Goal: Task Accomplishment & Management: Manage account settings

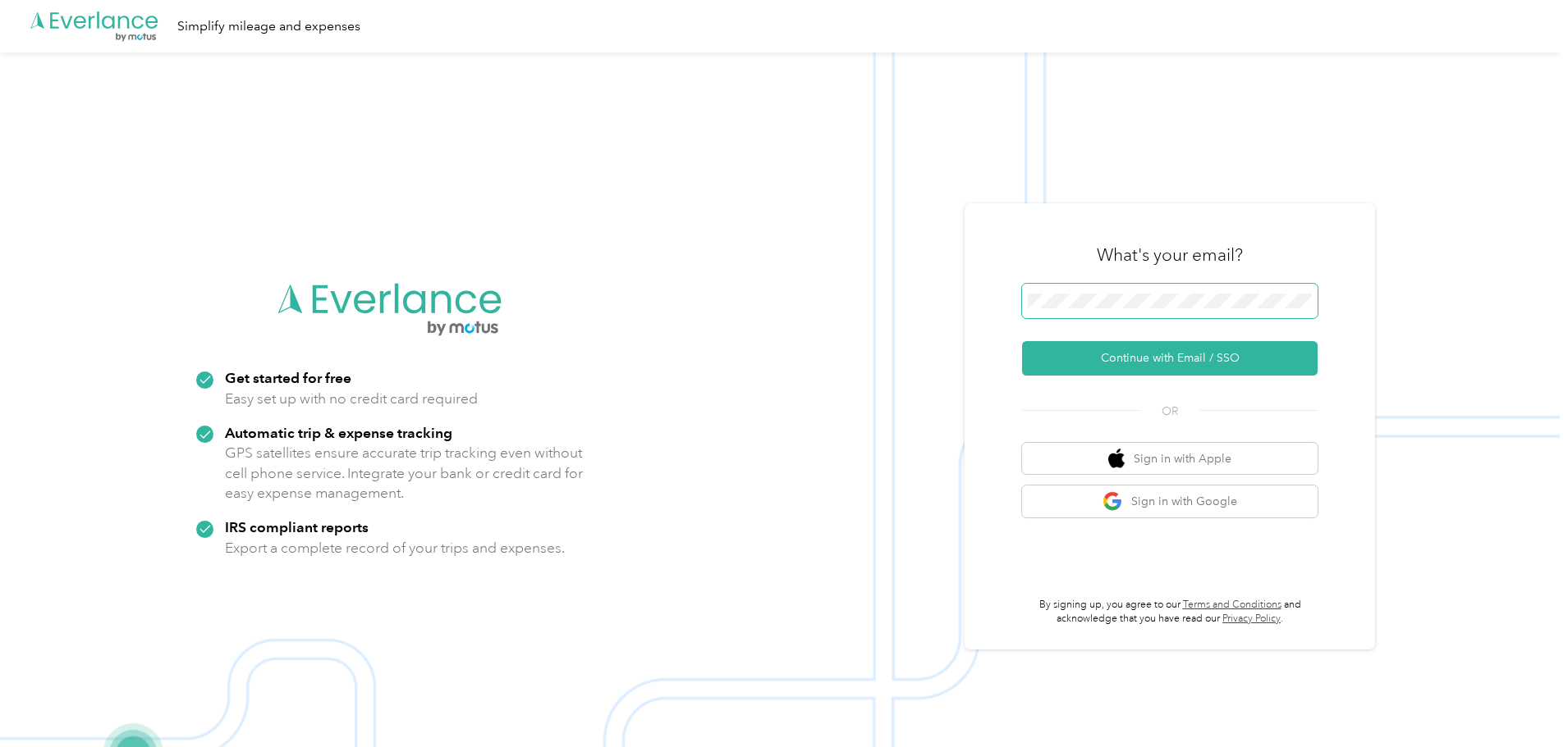
click at [1208, 291] on span at bounding box center [1170, 300] width 295 height 34
click at [1196, 347] on button "Continue with Email / SSO" at bounding box center [1170, 358] width 295 height 34
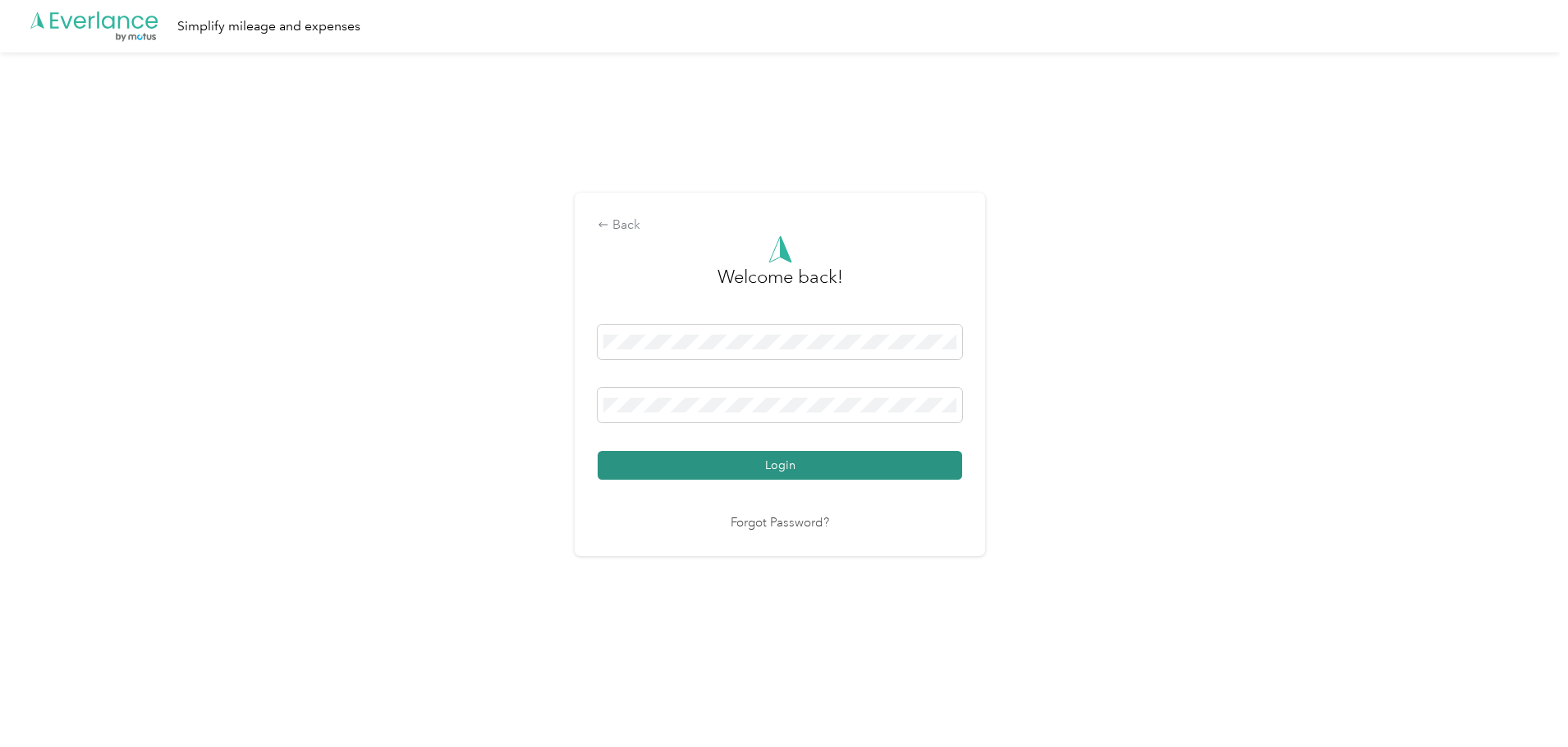
click at [760, 473] on button "Login" at bounding box center [779, 465] width 364 height 29
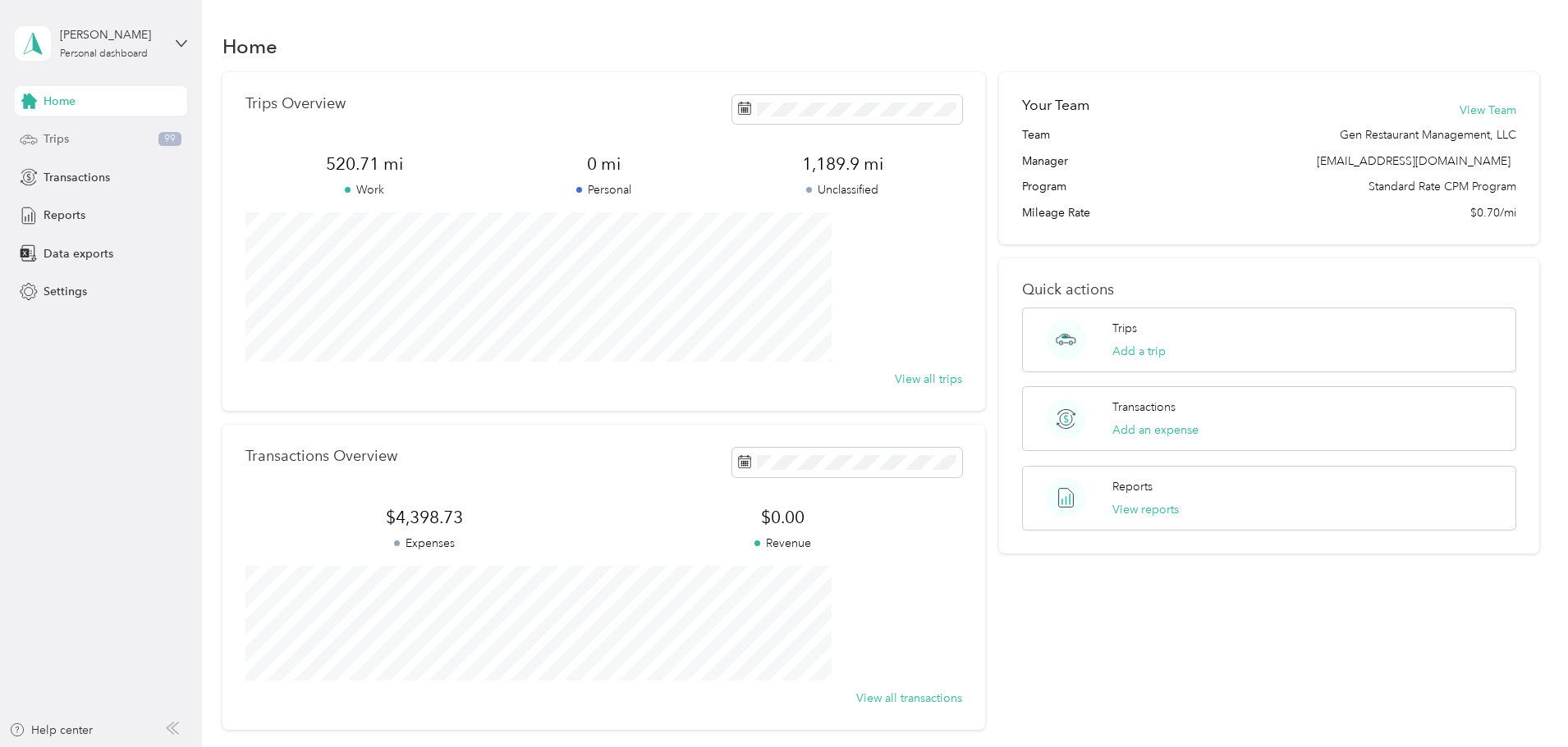
click at [81, 136] on div "Trips 99" at bounding box center [100, 140] width 172 height 30
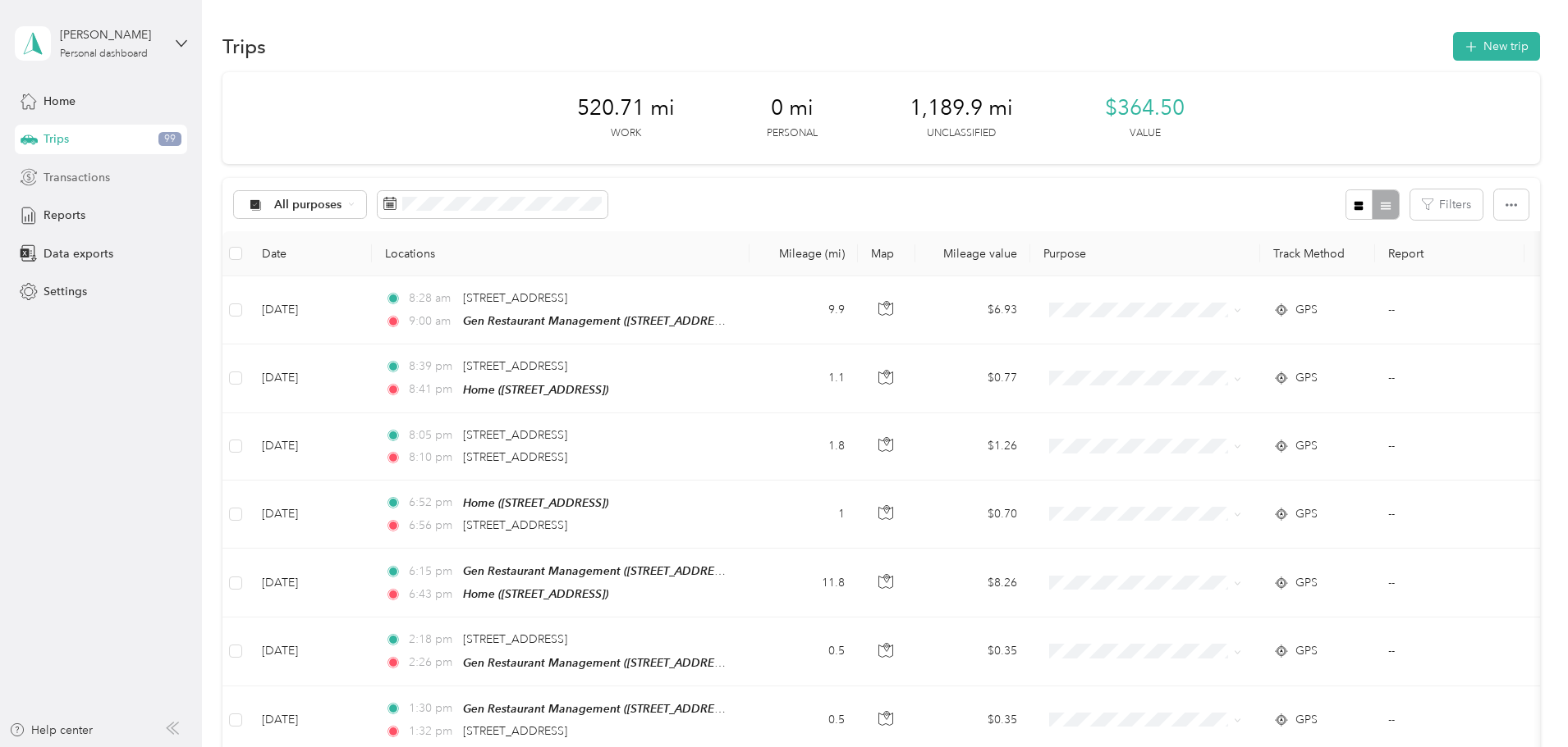
click at [94, 183] on span "Transactions" at bounding box center [77, 178] width 66 height 17
